Goal: Transaction & Acquisition: Purchase product/service

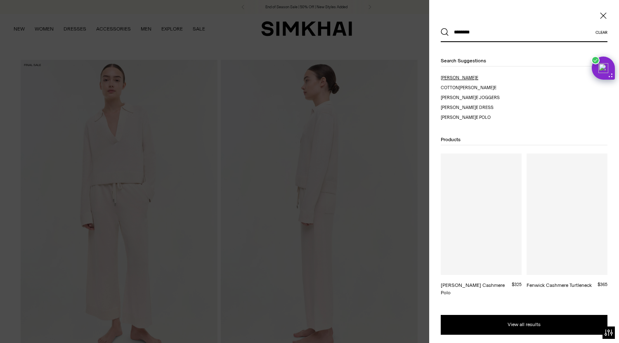
type input "********"
click at [459, 76] on mark "cashmere" at bounding box center [453, 77] width 24 height 5
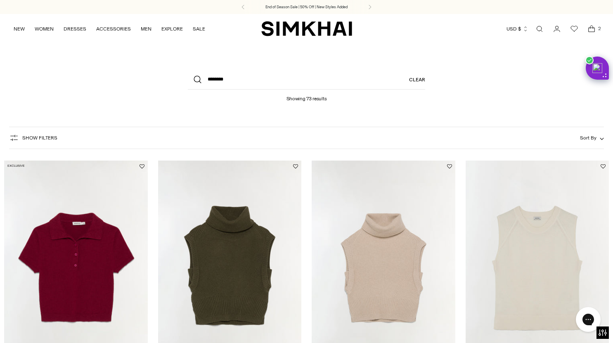
click at [591, 136] on span "Sort By" at bounding box center [588, 138] width 17 height 6
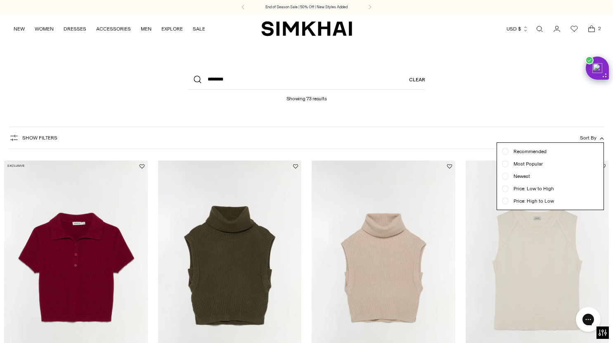
click at [509, 190] on span "Price: Low to High" at bounding box center [530, 188] width 45 height 7
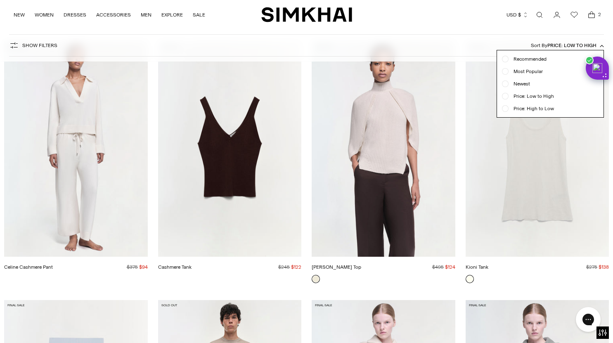
scroll to position [121, 0]
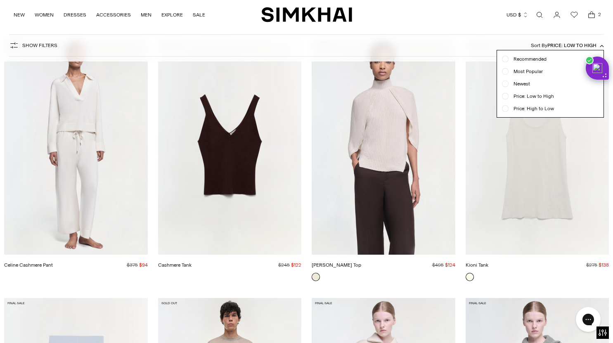
click at [535, 57] on div "Show Filters Show Filters Sort By Price: Low to High Recommended Most Popular N…" at bounding box center [306, 45] width 594 height 23
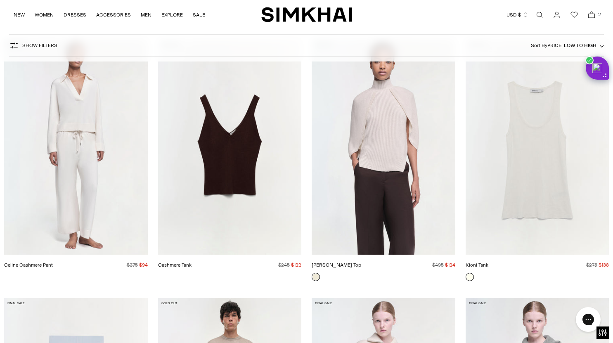
click at [0, 0] on img "Celine Cashmere Pant" at bounding box center [0, 0] width 0 height 0
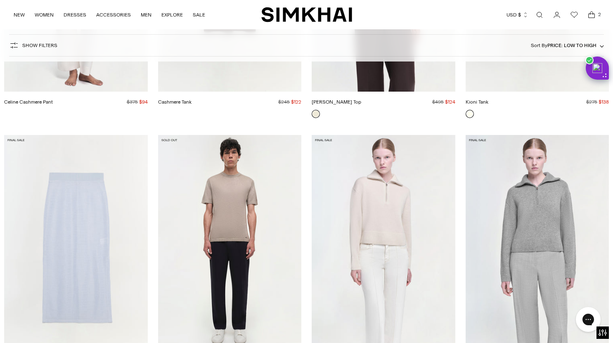
scroll to position [286, 0]
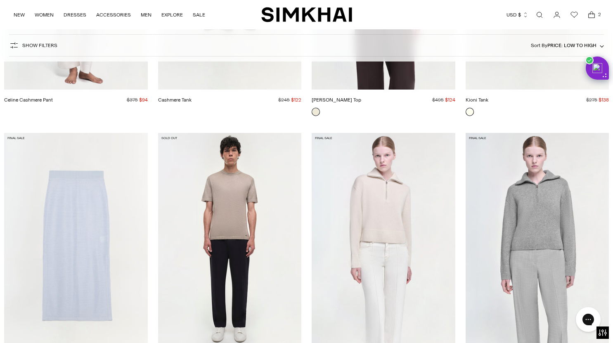
click at [0, 0] on img "Andes Cashmere Pullover" at bounding box center [0, 0] width 0 height 0
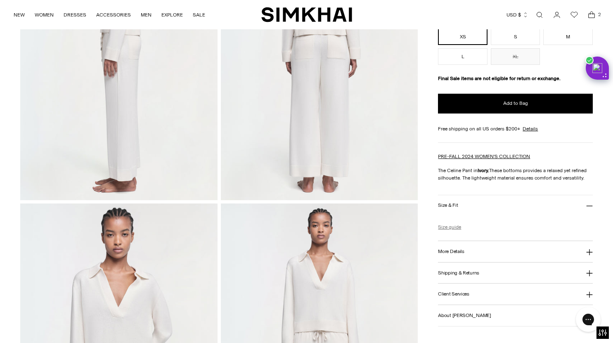
click at [449, 228] on link "Size guide" at bounding box center [449, 226] width 23 height 7
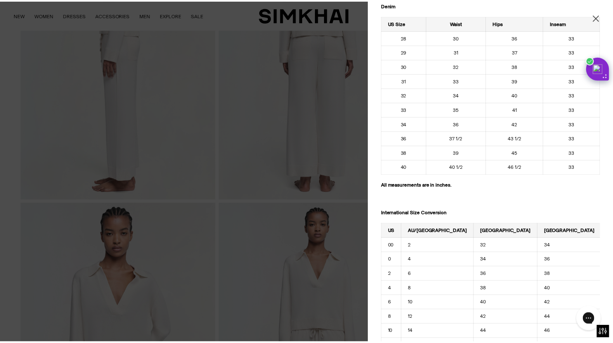
scroll to position [930, 0]
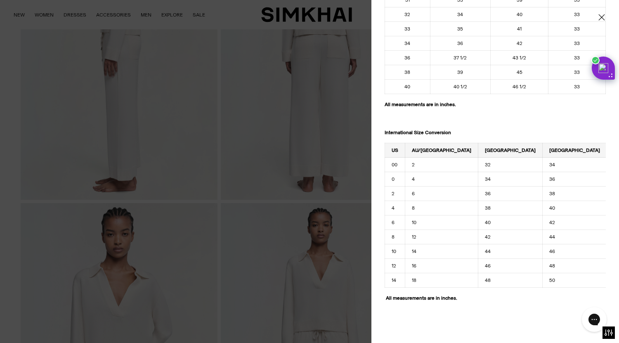
click at [275, 204] on div at bounding box center [309, 171] width 619 height 343
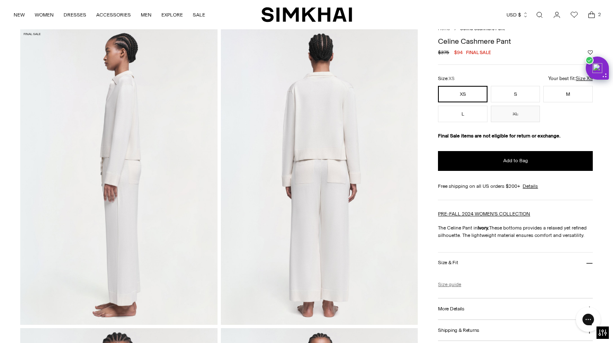
scroll to position [34, 0]
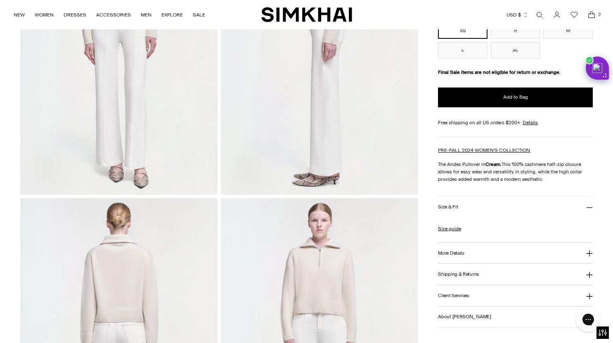
scroll to position [168, 0]
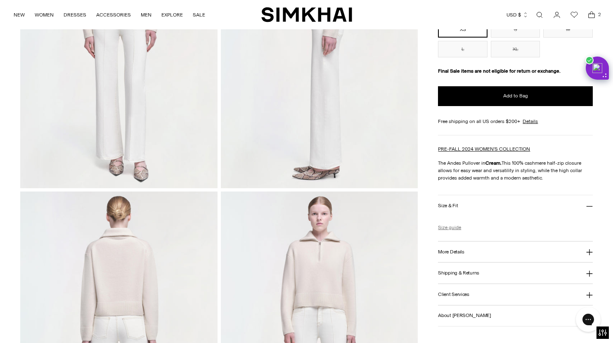
click at [453, 229] on link "Size guide" at bounding box center [449, 227] width 23 height 7
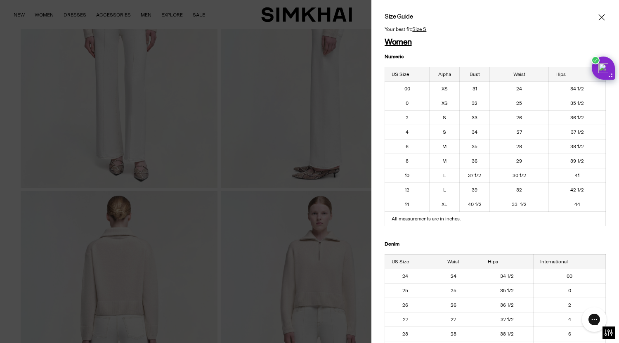
click at [294, 170] on div at bounding box center [309, 171] width 619 height 343
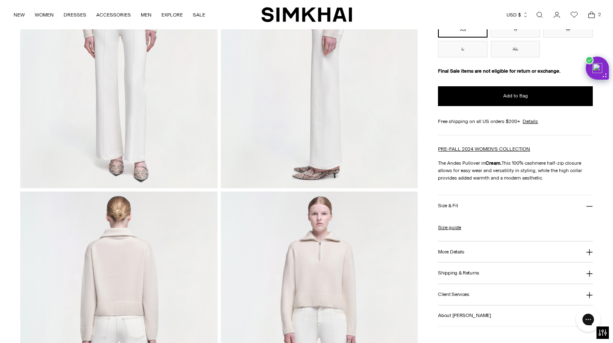
click at [459, 251] on h3 "More Details" at bounding box center [451, 251] width 26 height 5
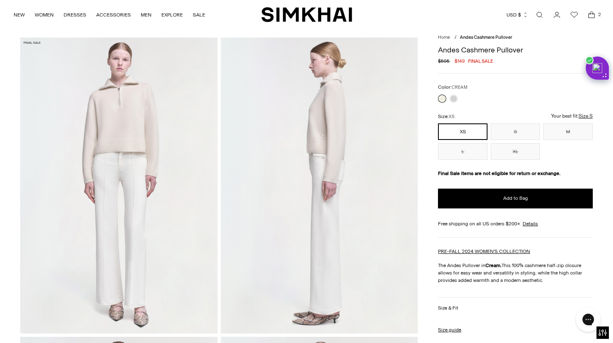
scroll to position [0, 0]
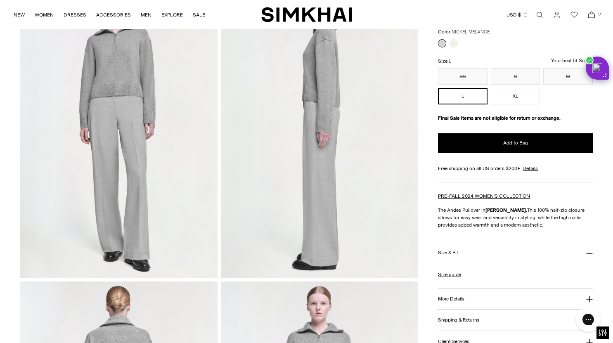
scroll to position [79, 0]
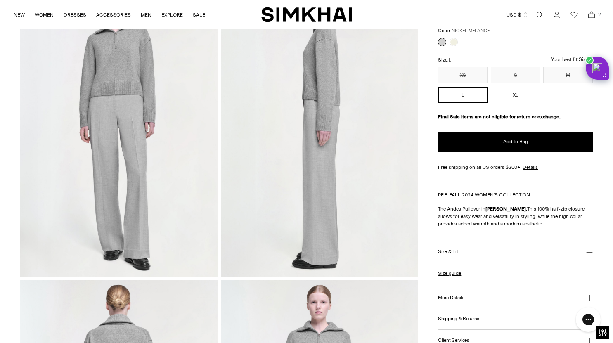
click at [457, 295] on h3 "More Details" at bounding box center [451, 297] width 26 height 5
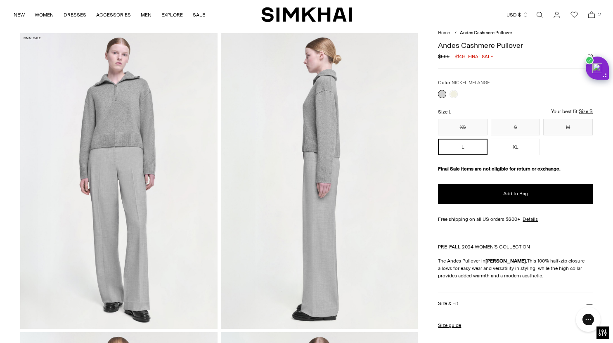
scroll to position [0, 0]
